Goal: Task Accomplishment & Management: Manage account settings

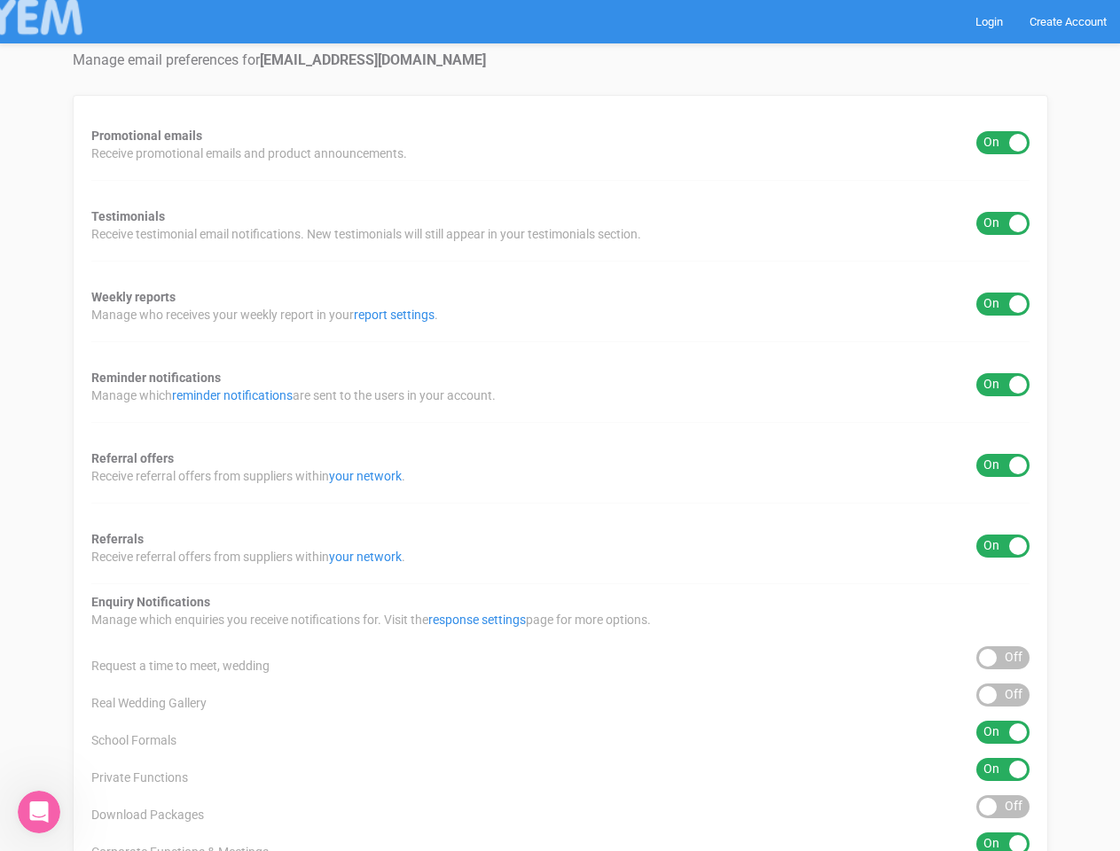
click at [560, 426] on div "Promotional emails ON OFF Receive promotional emails and product announcements.…" at bounding box center [560, 659] width 975 height 1129
click at [1003, 143] on div "ON OFF" at bounding box center [1002, 142] width 53 height 23
click at [1003, 223] on div "ON OFF" at bounding box center [1002, 223] width 53 height 23
click at [1003, 304] on div "ON OFF" at bounding box center [1002, 304] width 53 height 23
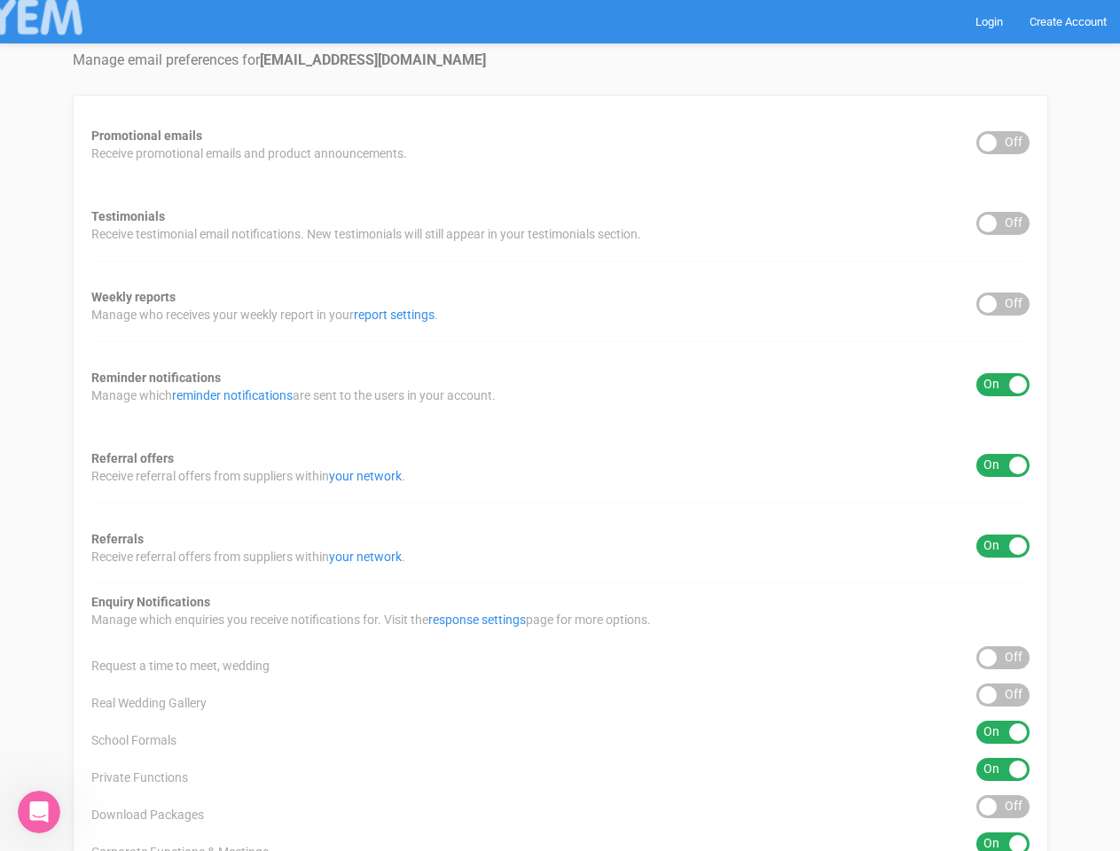
click at [1003, 385] on div "ON OFF" at bounding box center [1002, 384] width 53 height 23
click at [1003, 466] on div "ON OFF" at bounding box center [1002, 465] width 53 height 23
click at [1003, 546] on div "ON OFF" at bounding box center [1002, 546] width 53 height 23
click at [1003, 658] on div "ON OFF" at bounding box center [1002, 657] width 53 height 23
click at [1003, 695] on div "ON OFF" at bounding box center [1002, 695] width 53 height 23
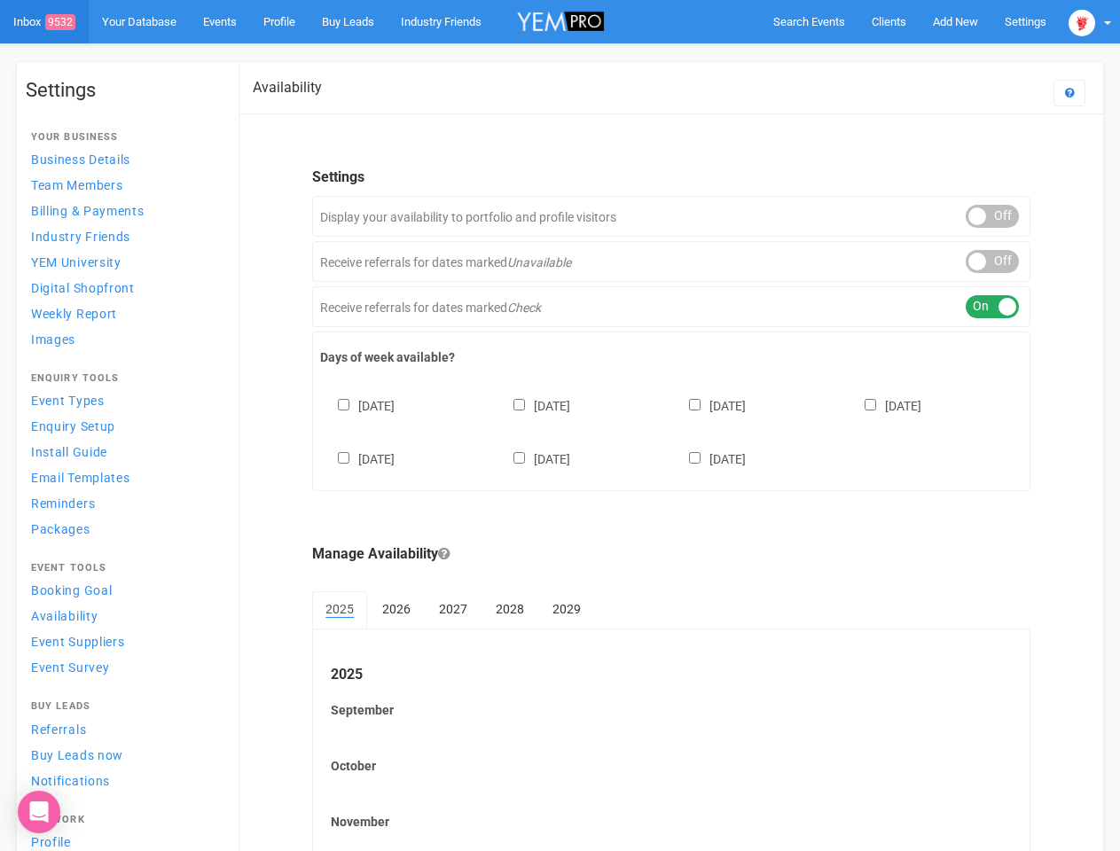
click at [560, 426] on div "[DATE] [DATE] [DATE] [DATE] [DATE] [DATE] [DATE]" at bounding box center [671, 424] width 702 height 106
click at [809, 21] on span "Search Events" at bounding box center [809, 21] width 72 height 13
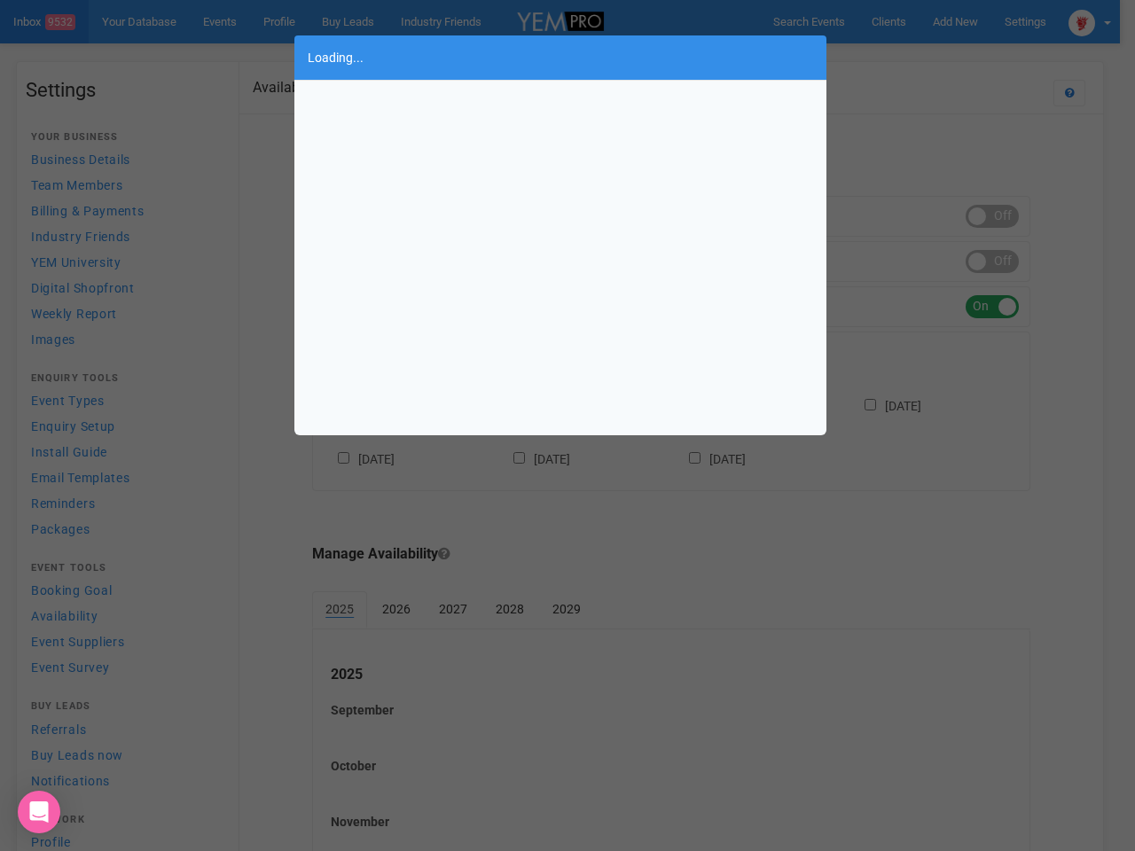
click at [914, 57] on div "Loading..." at bounding box center [567, 425] width 1135 height 851
click at [1090, 21] on div "Loading..." at bounding box center [567, 425] width 1135 height 851
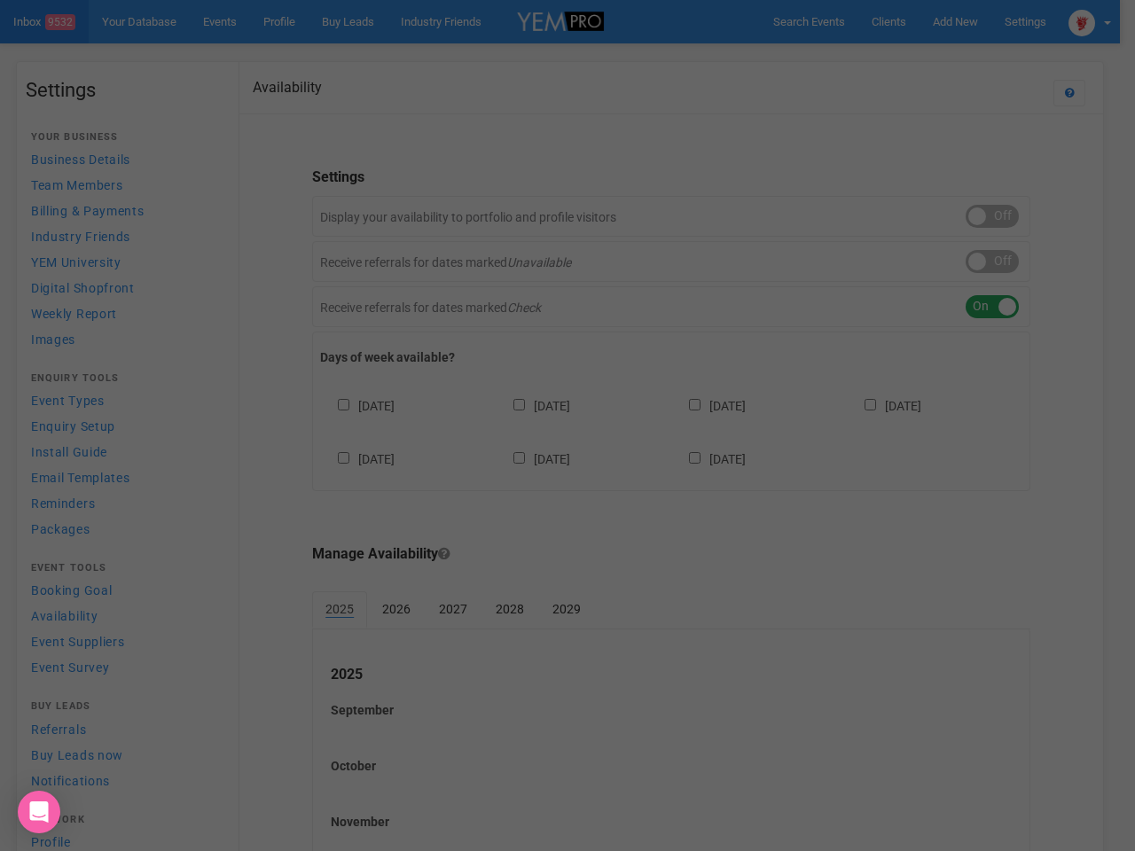
click at [992, 216] on div "Loading..." at bounding box center [567, 425] width 1135 height 851
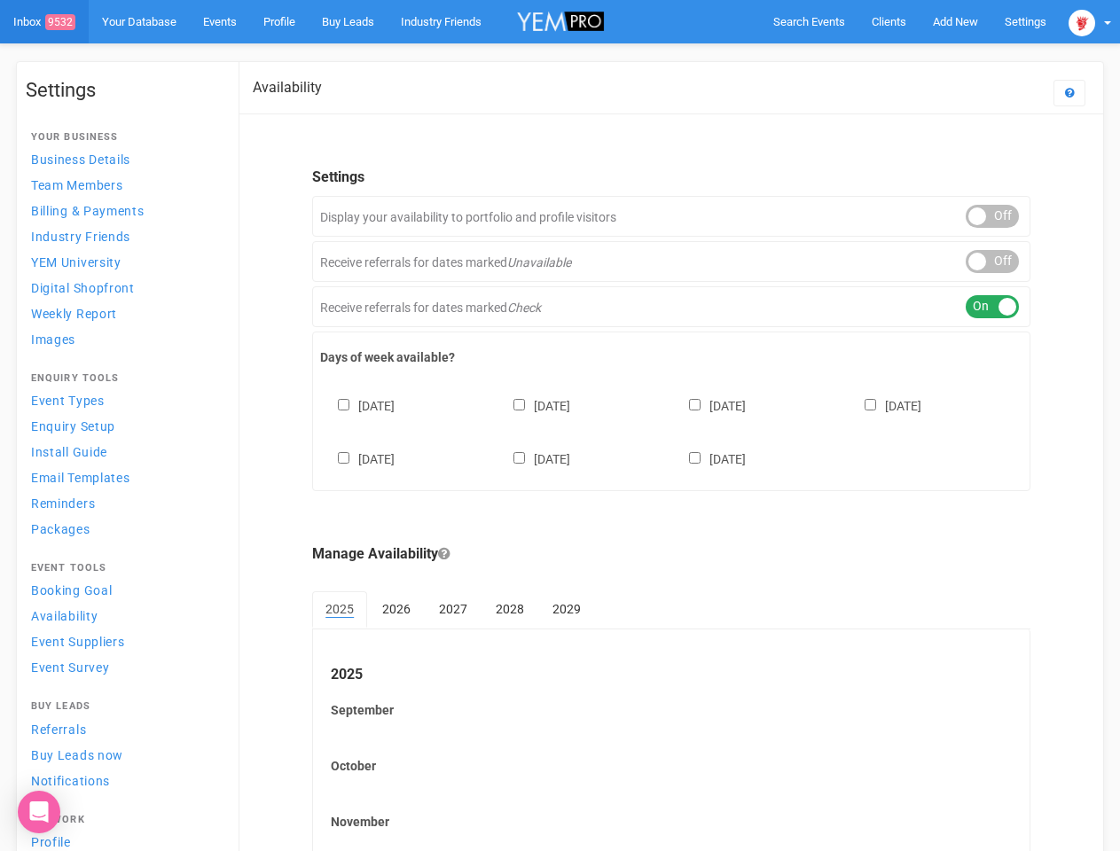
click at [992, 262] on div "ON OFF" at bounding box center [992, 261] width 53 height 23
click at [992, 307] on div "ON OFF" at bounding box center [992, 306] width 53 height 23
click at [671, 430] on div "Sunday Monday Tuesday Wednesday Thursday Friday Saturday" at bounding box center [671, 424] width 702 height 106
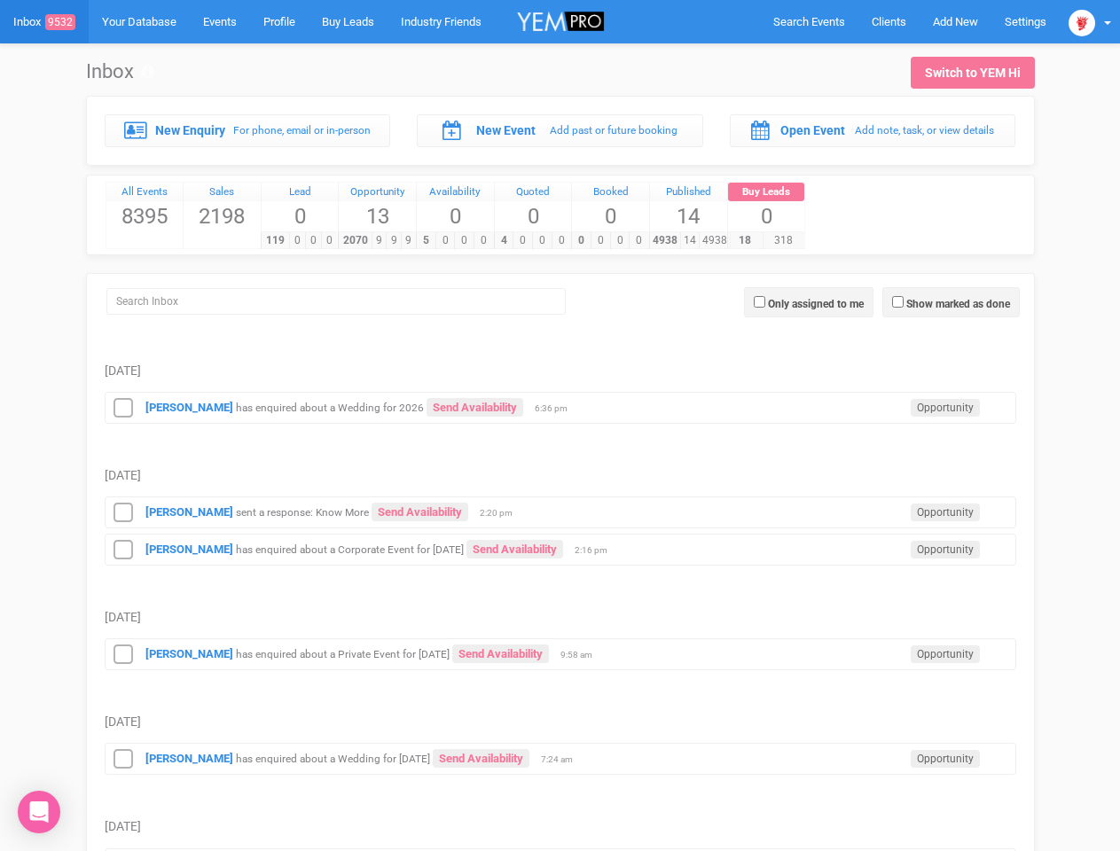
click at [560, 426] on td "[DATE]" at bounding box center [561, 457] width 912 height 67
